Goal: Check status: Check status

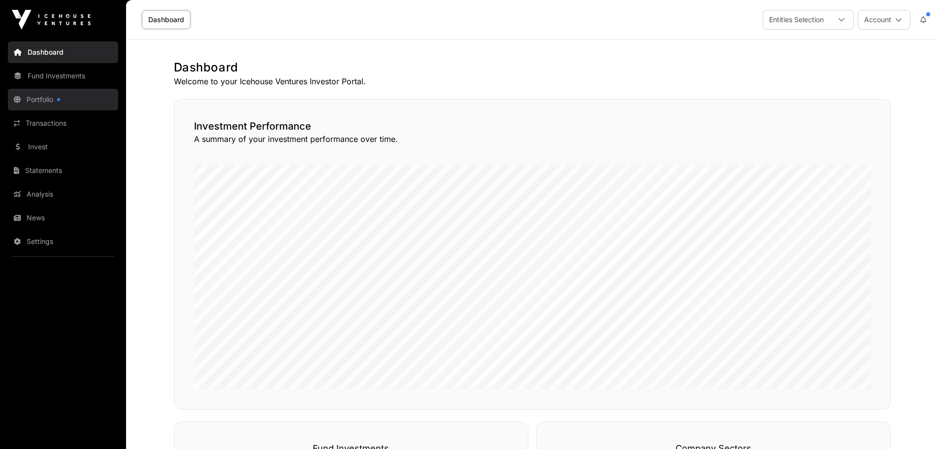
click at [48, 98] on link "Portfolio" at bounding box center [63, 100] width 110 height 22
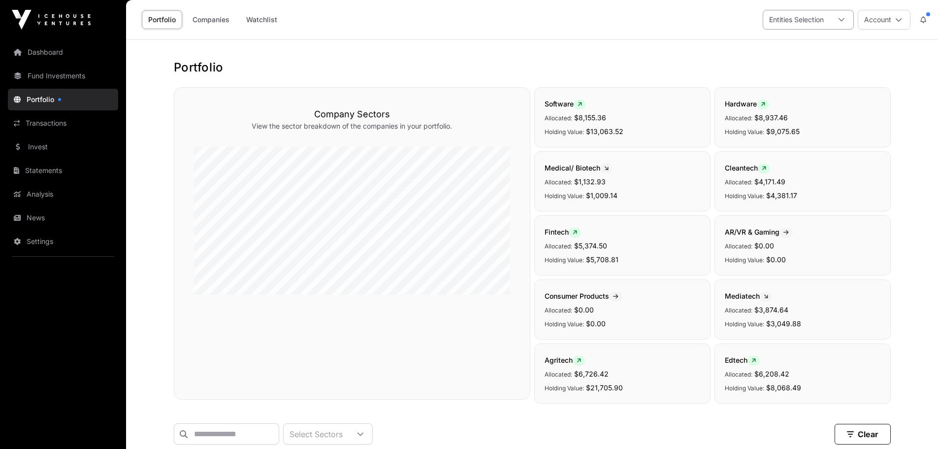
click at [846, 14] on div at bounding box center [842, 19] width 24 height 19
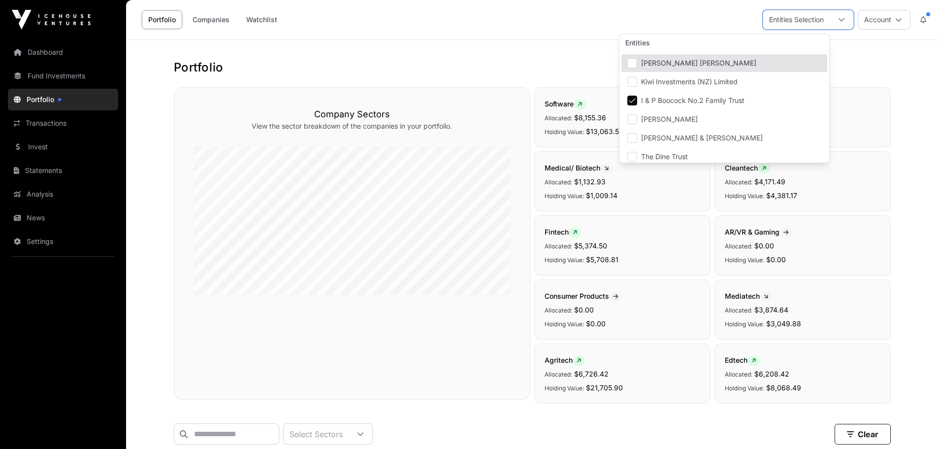
click at [871, 61] on h1 "Portfolio" at bounding box center [532, 68] width 717 height 16
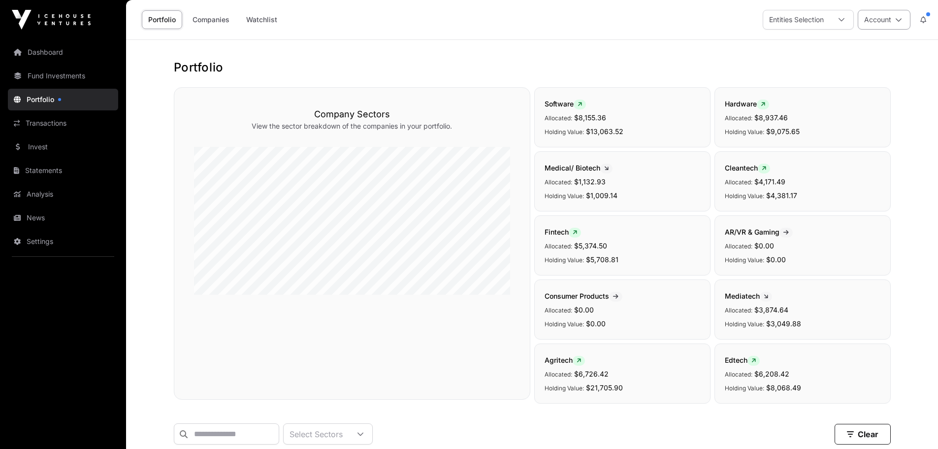
click at [904, 20] on button "Account" at bounding box center [884, 20] width 53 height 20
click at [67, 121] on link "Transactions" at bounding box center [63, 123] width 110 height 22
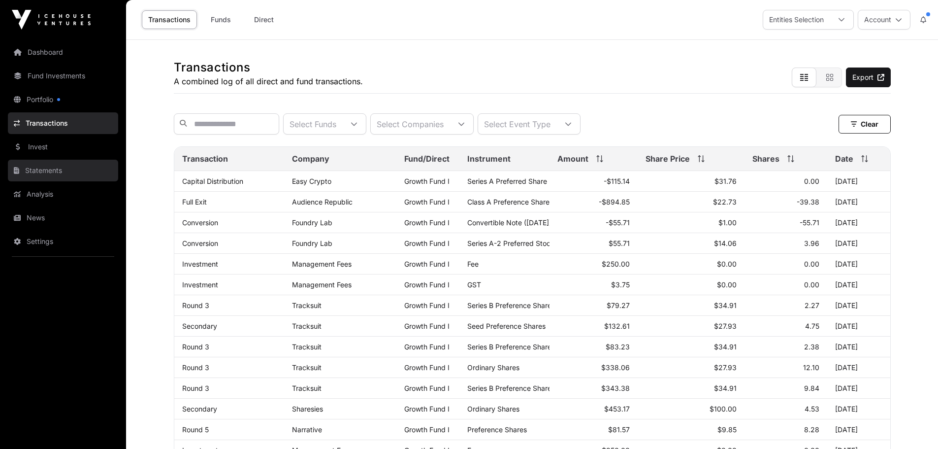
click at [47, 167] on link "Statements" at bounding box center [63, 171] width 110 height 22
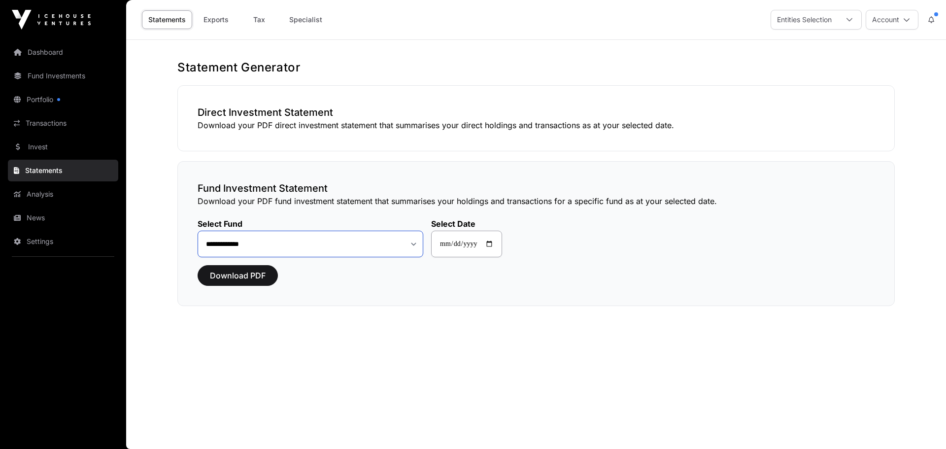
click at [410, 241] on select "**********" at bounding box center [310, 243] width 226 height 27
click at [47, 146] on link "Invest" at bounding box center [63, 147] width 110 height 22
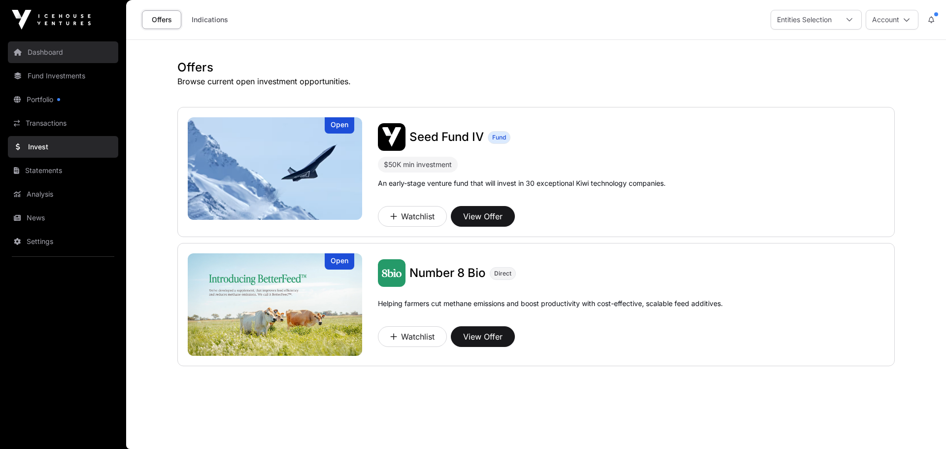
click at [52, 50] on link "Dashboard" at bounding box center [63, 52] width 110 height 22
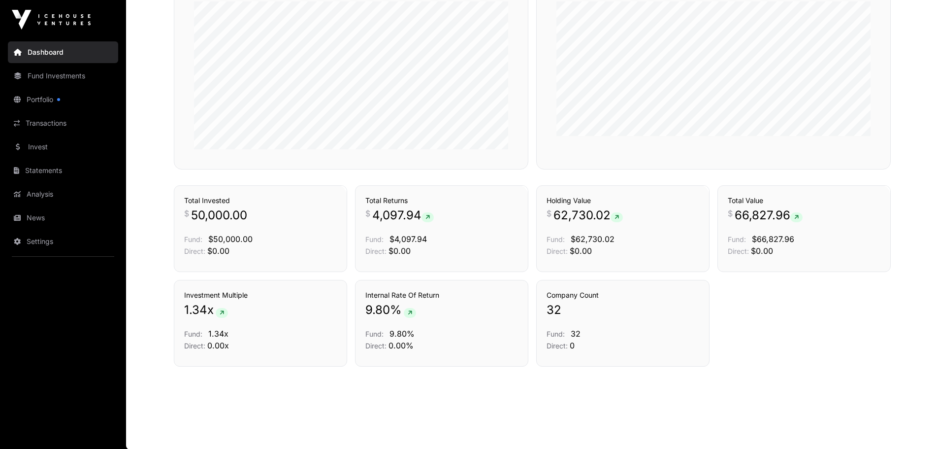
scroll to position [480, 0]
click at [47, 95] on link "Portfolio" at bounding box center [63, 100] width 110 height 22
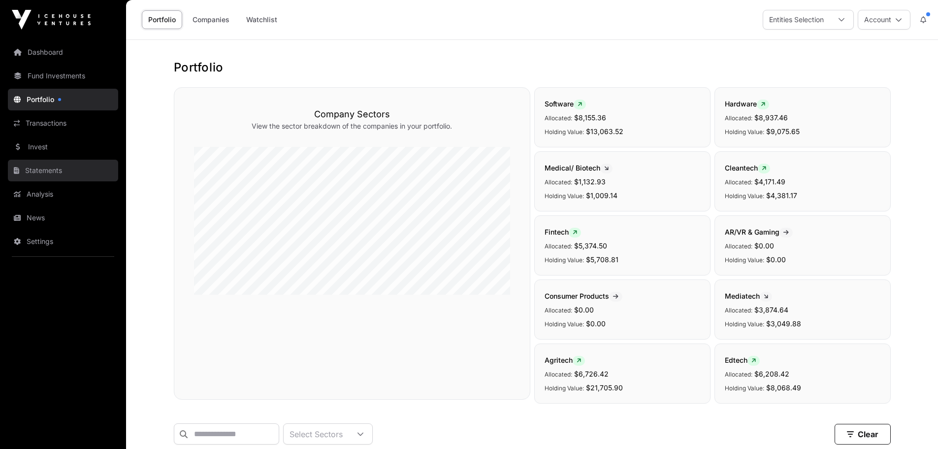
click at [61, 168] on link "Statements" at bounding box center [63, 171] width 110 height 22
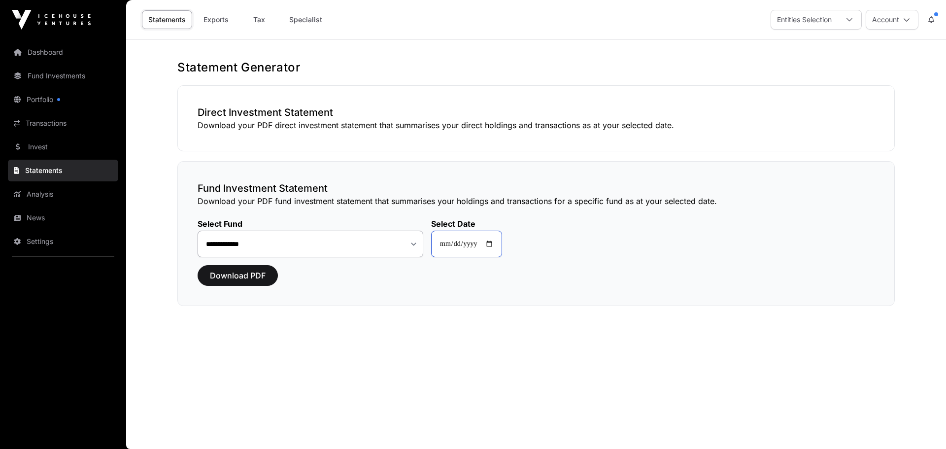
click at [493, 244] on input "**********" at bounding box center [466, 243] width 71 height 27
click at [42, 116] on link "Transactions" at bounding box center [63, 123] width 110 height 22
